Goal: Navigation & Orientation: Understand site structure

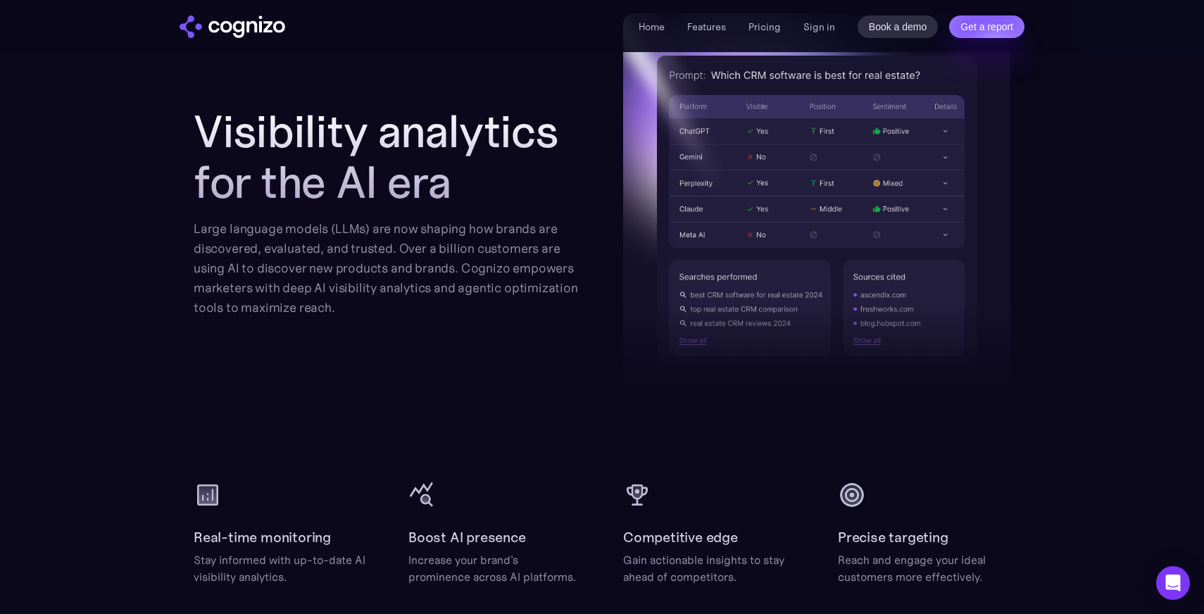
scroll to position [1639, 0]
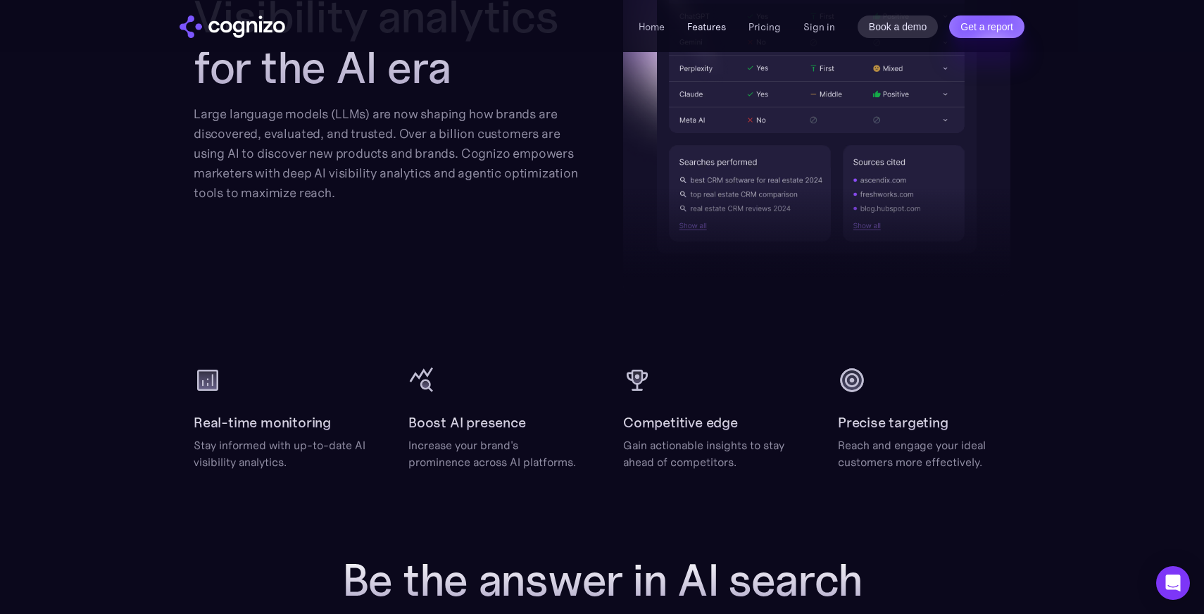
click at [715, 28] on link "Features" at bounding box center [706, 26] width 39 height 13
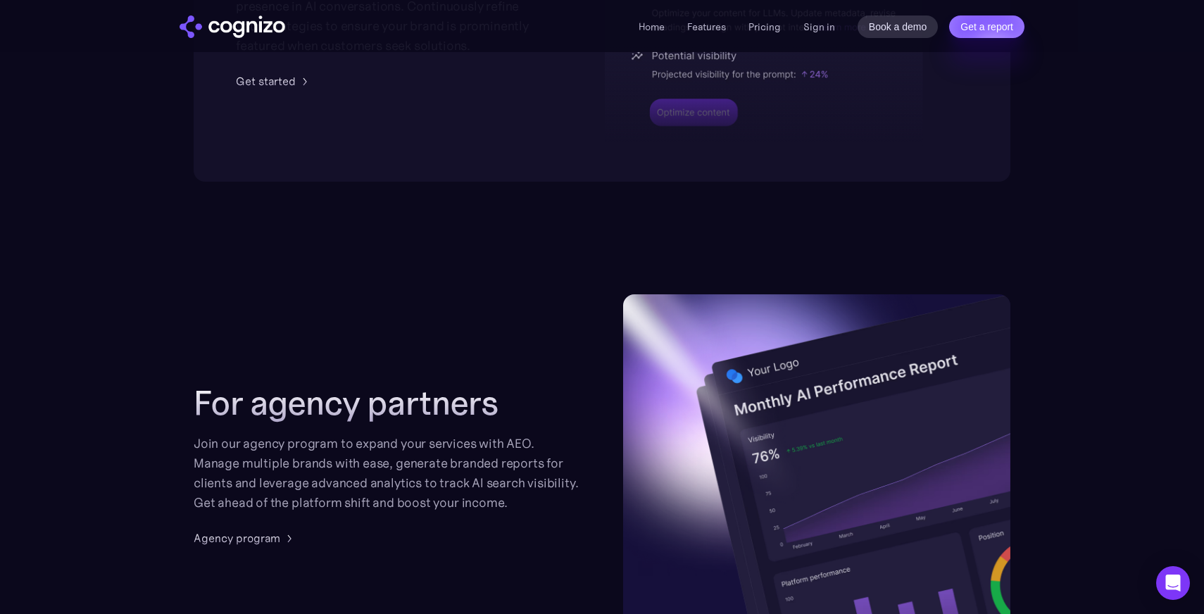
scroll to position [3181, 0]
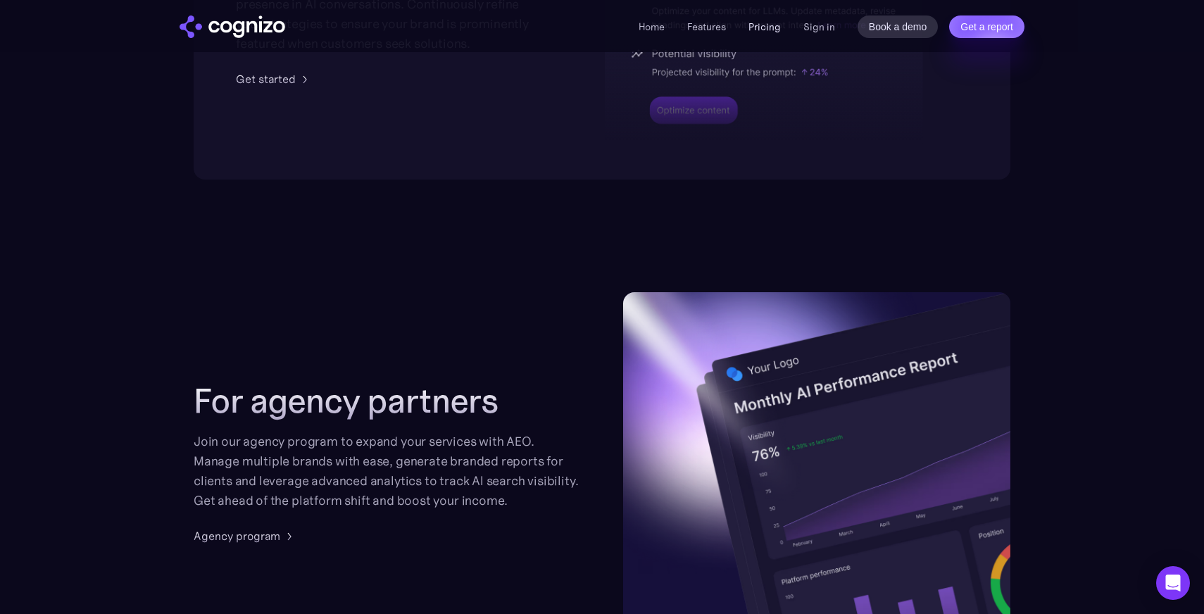
click at [769, 25] on link "Pricing" at bounding box center [765, 26] width 32 height 13
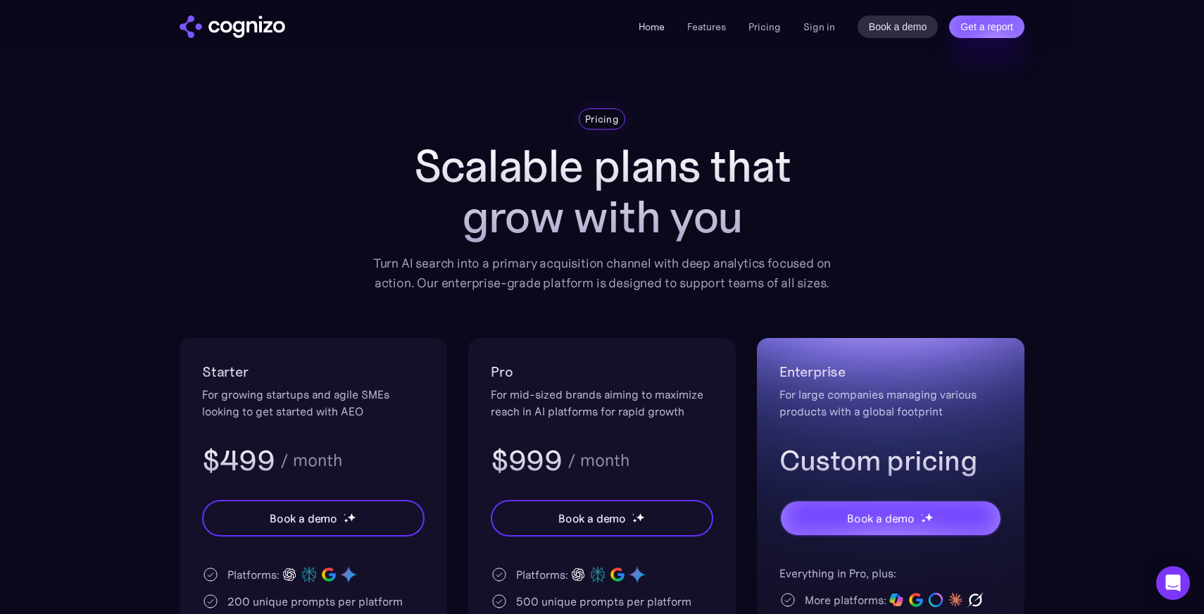
click at [652, 24] on link "Home" at bounding box center [652, 26] width 26 height 13
